Goal: Navigation & Orientation: Find specific page/section

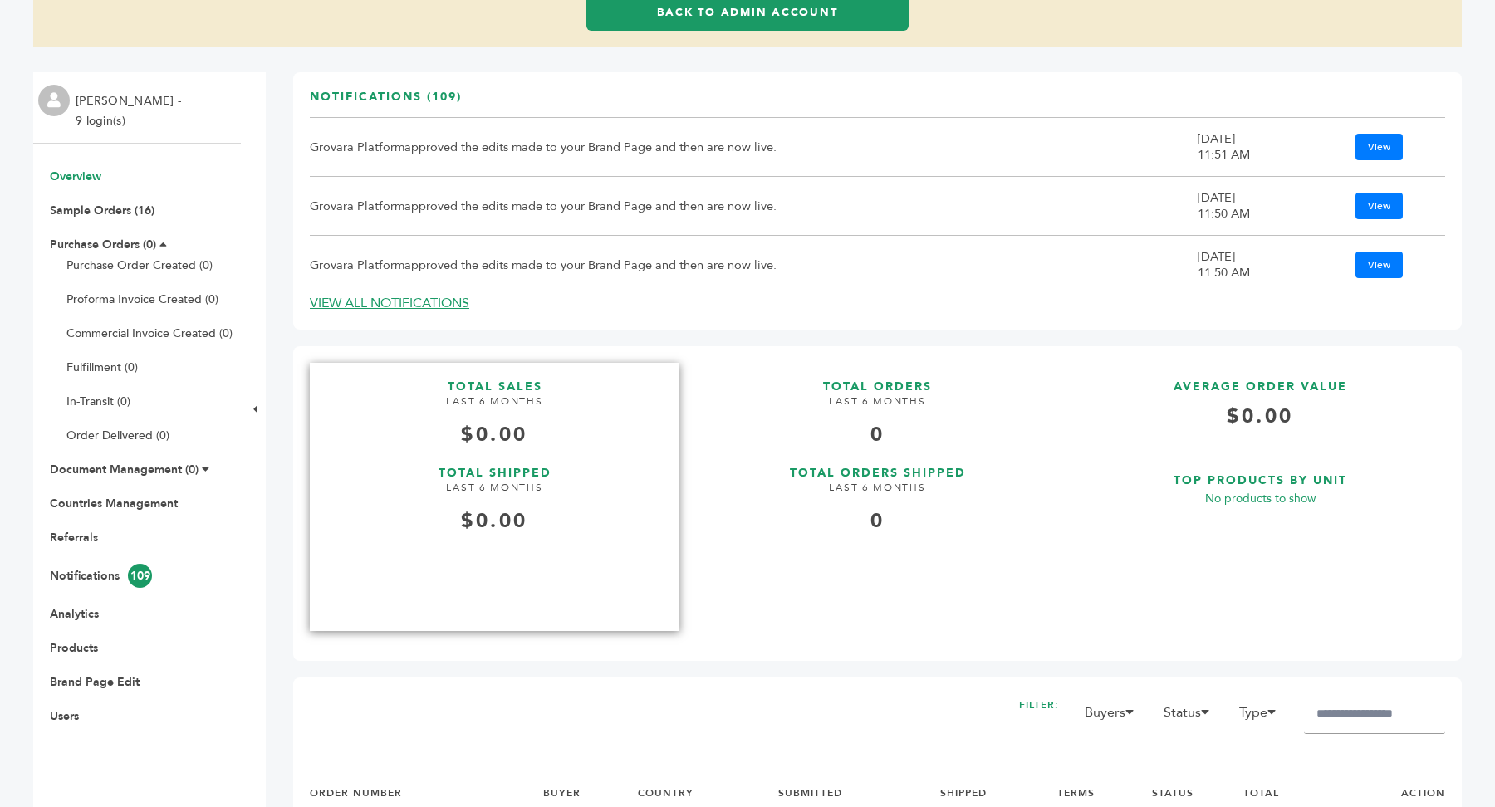
scroll to position [174, 0]
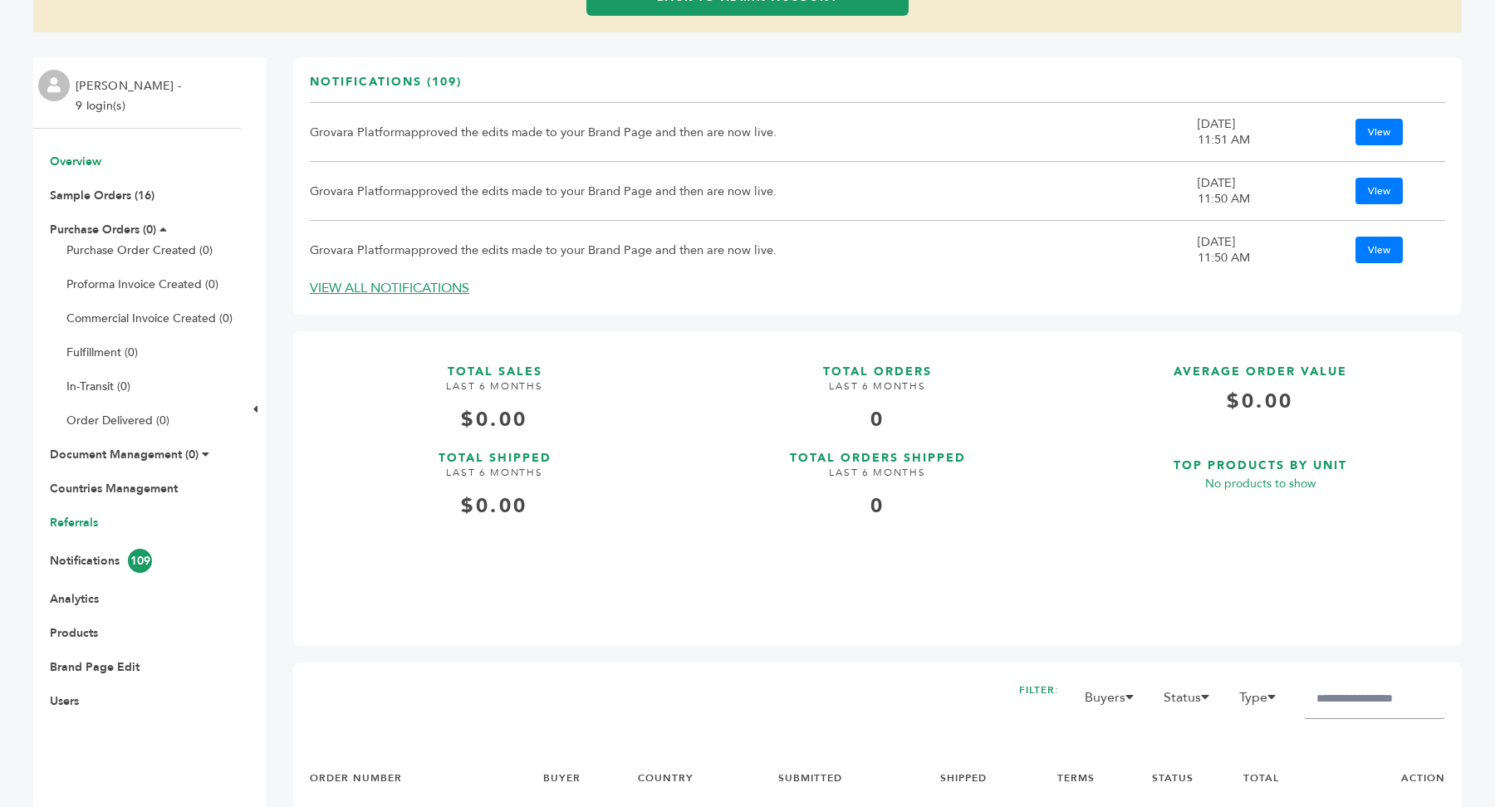
click at [78, 523] on link "Referrals" at bounding box center [74, 523] width 48 height 16
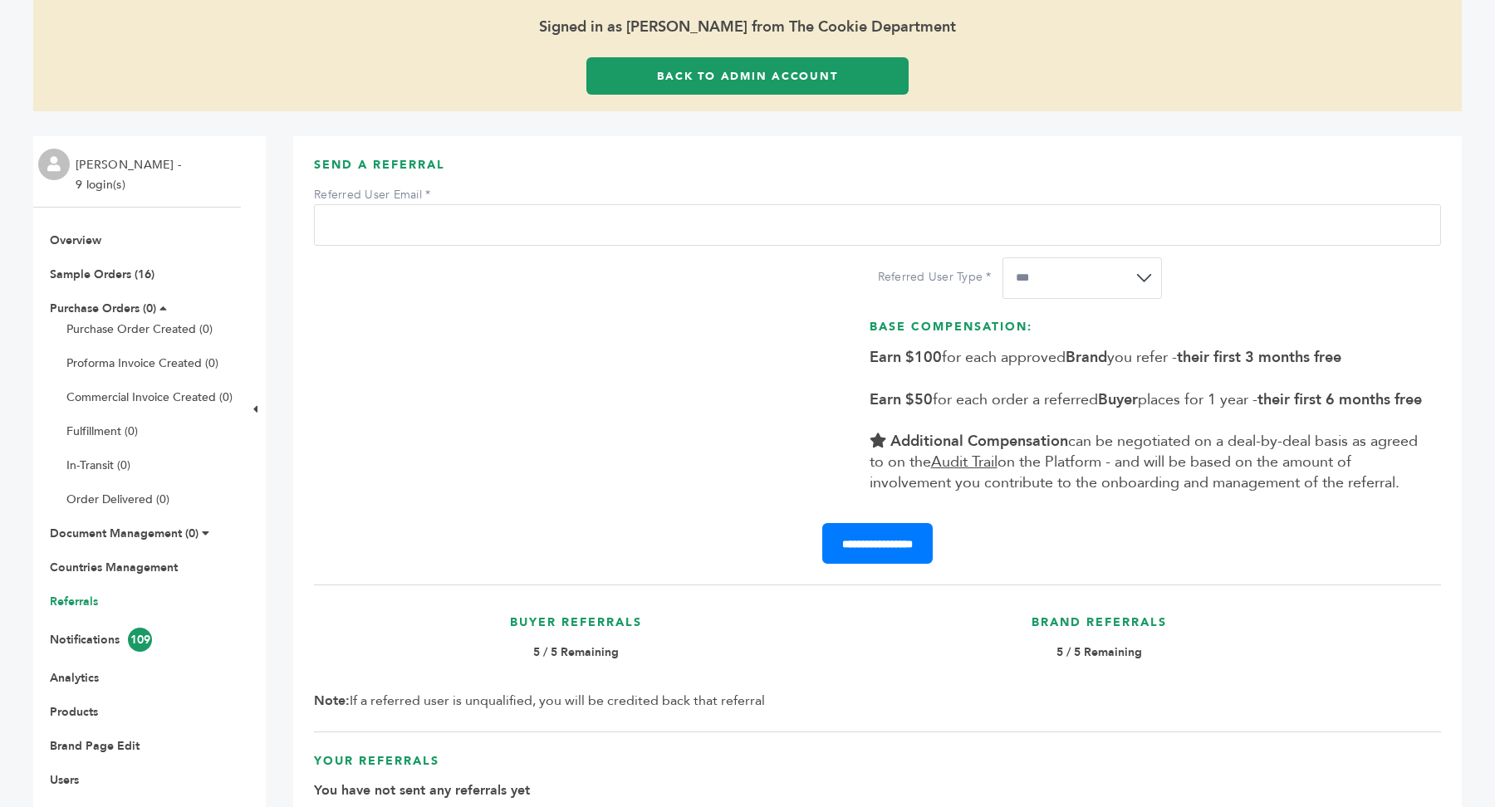
scroll to position [100, 0]
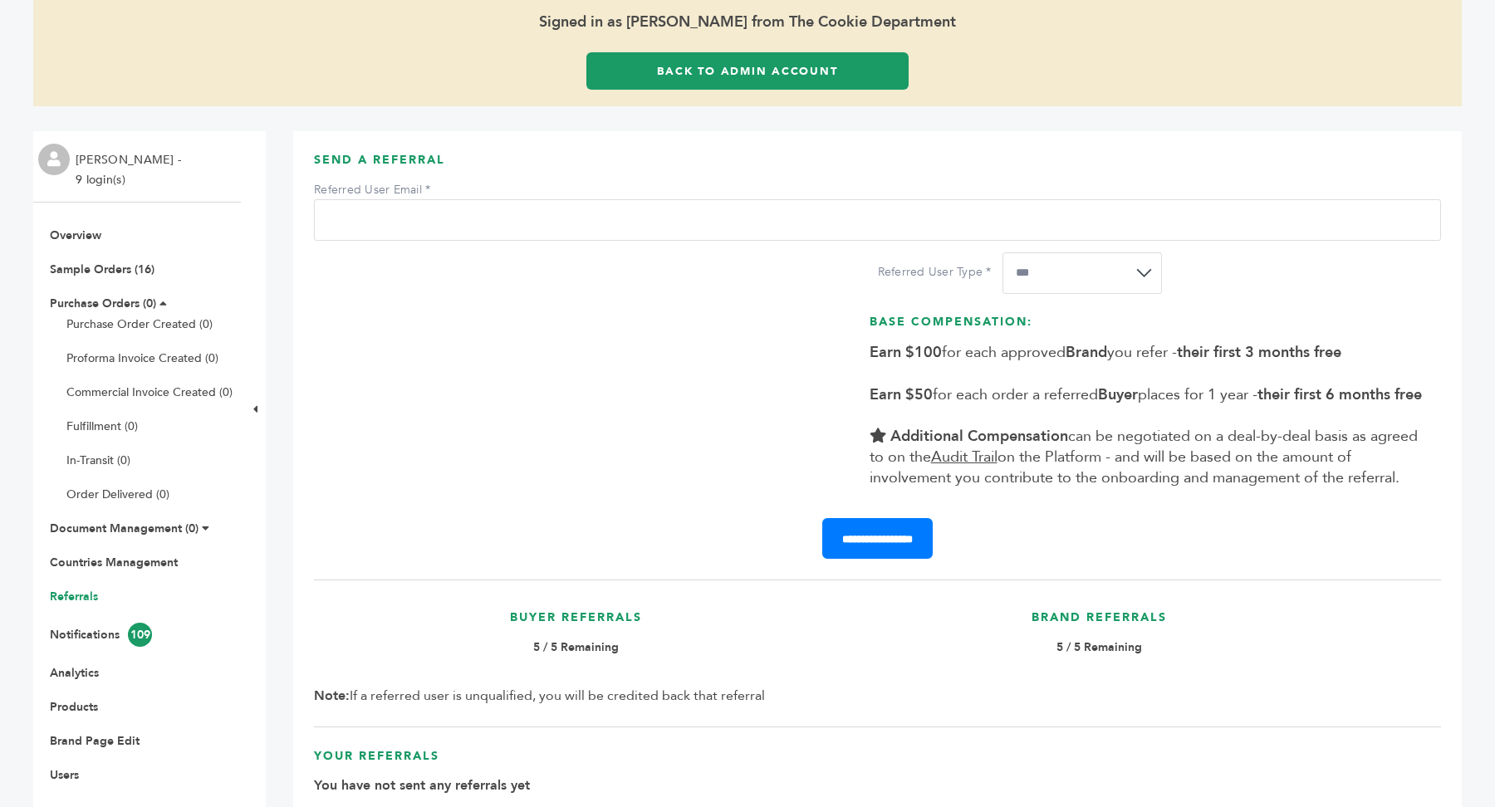
click at [1162, 274] on select "**********" at bounding box center [1081, 273] width 159 height 42
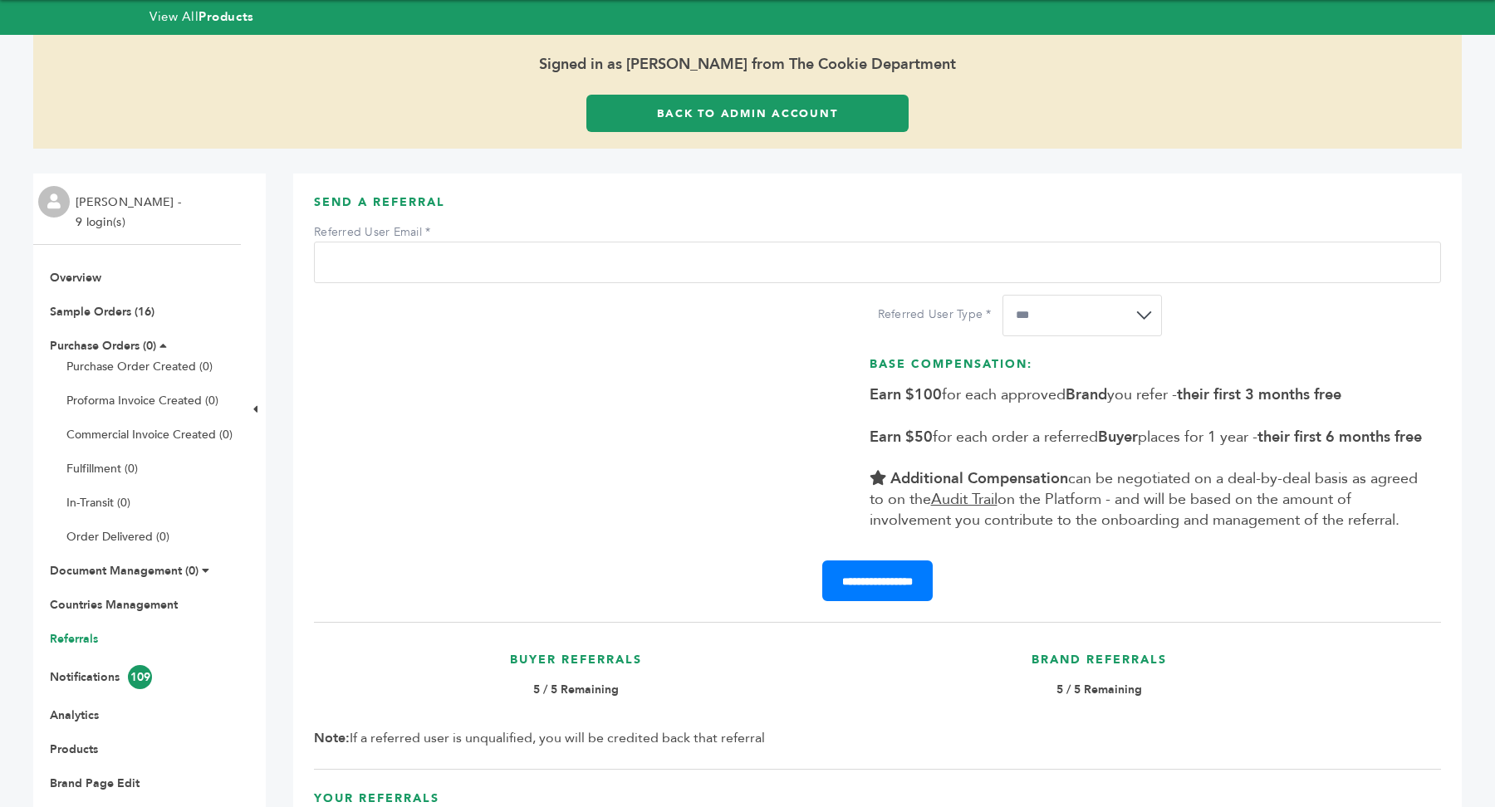
scroll to position [0, 0]
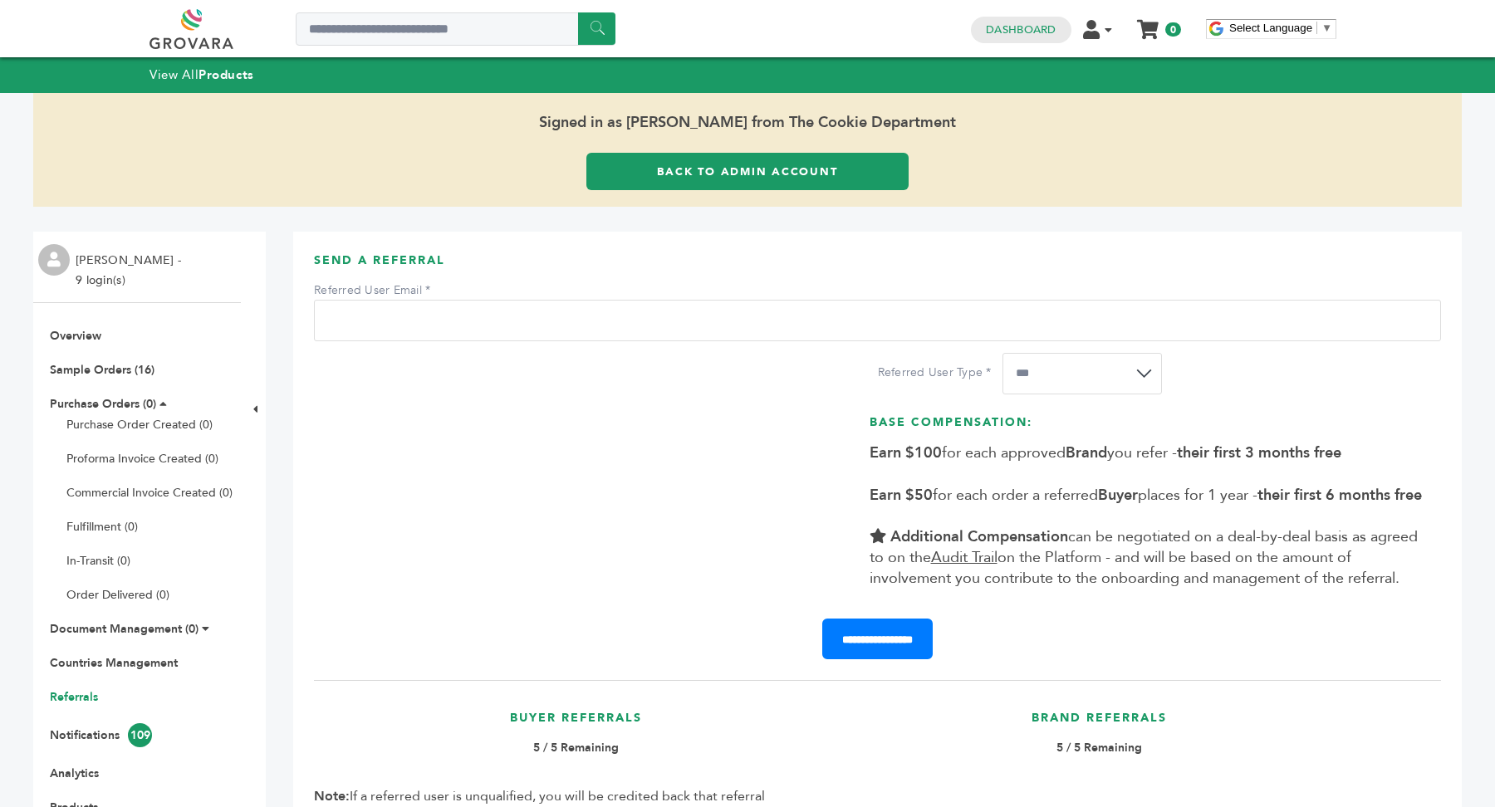
click at [832, 174] on link "Back to Admin Account" at bounding box center [747, 171] width 322 height 37
